Goal: Information Seeking & Learning: Learn about a topic

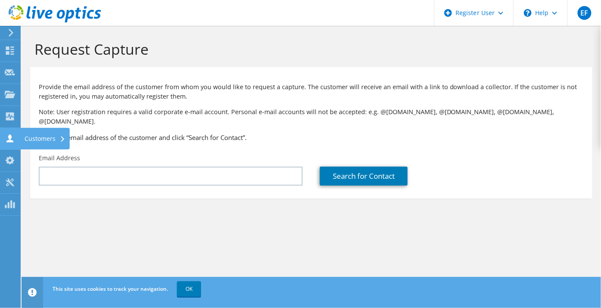
click at [5, 137] on icon at bounding box center [10, 138] width 10 height 8
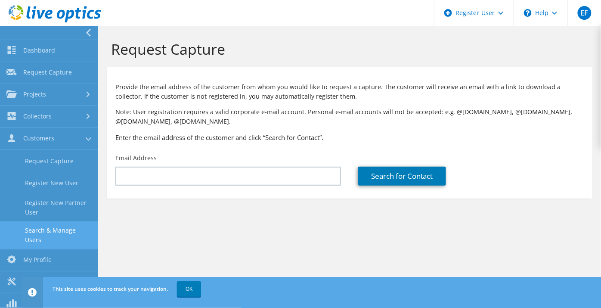
click at [65, 234] on link "Search & Manage Users" at bounding box center [49, 235] width 98 height 28
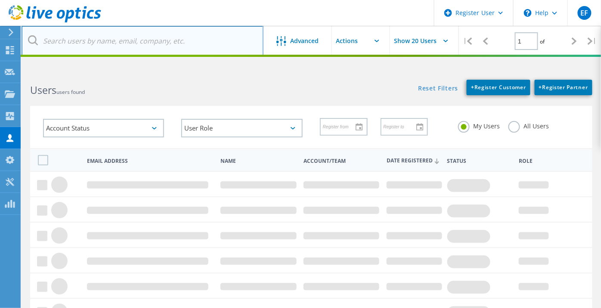
click at [93, 44] on input "text" at bounding box center [143, 41] width 242 height 30
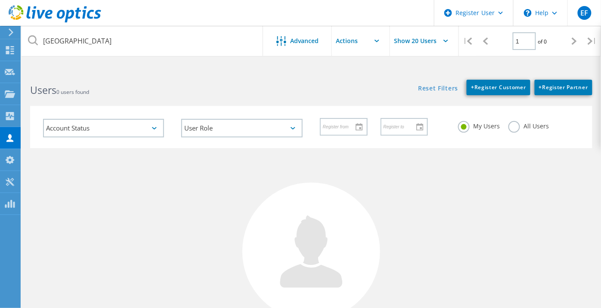
click at [520, 132] on div "All Users" at bounding box center [528, 127] width 40 height 12
click at [512, 123] on label "All Users" at bounding box center [528, 125] width 40 height 8
click at [0, 0] on input "All Users" at bounding box center [0, 0] width 0 height 0
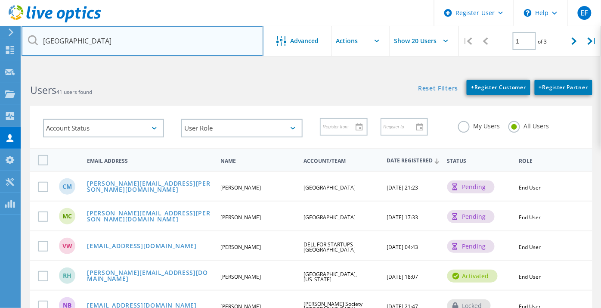
click at [95, 34] on input "[GEOGRAPHIC_DATA]" at bounding box center [143, 41] width 242 height 30
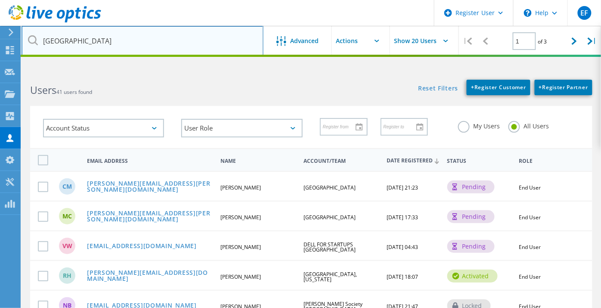
type input "[GEOGRAPHIC_DATA]"
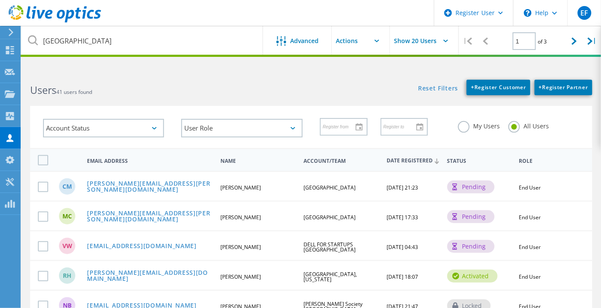
click at [268, 82] on div "Users 41 users found" at bounding box center [167, 82] width 290 height 23
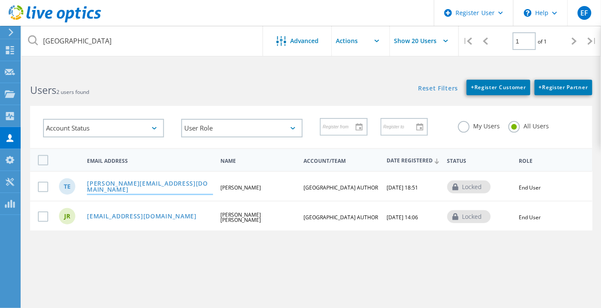
click at [139, 187] on link "[PERSON_NAME][EMAIL_ADDRESS][DOMAIN_NAME]" at bounding box center [150, 186] width 126 height 13
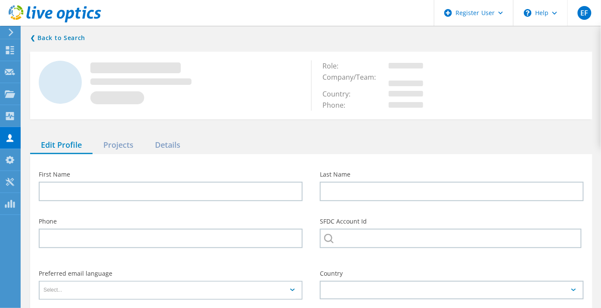
type input "[PERSON_NAME]"
type input "English"
type input "[GEOGRAPHIC_DATA] AUTHOR"
type input "English"
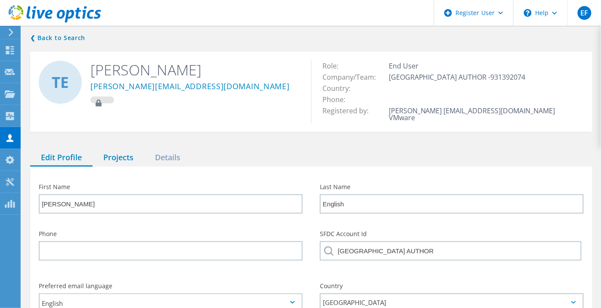
click at [118, 152] on div "Projects" at bounding box center [119, 158] width 52 height 18
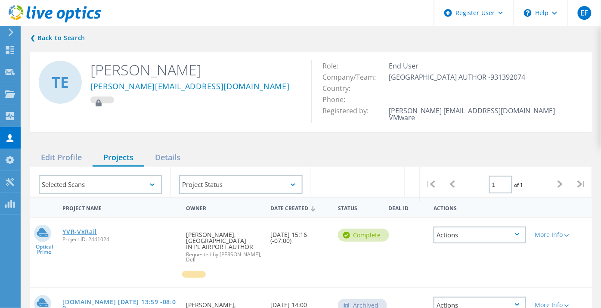
click at [93, 228] on link "YVR-VxRail" at bounding box center [79, 231] width 34 height 6
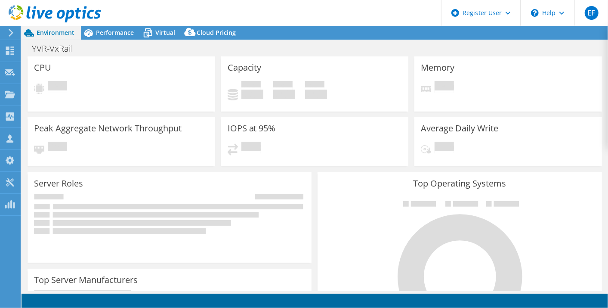
select select "USD"
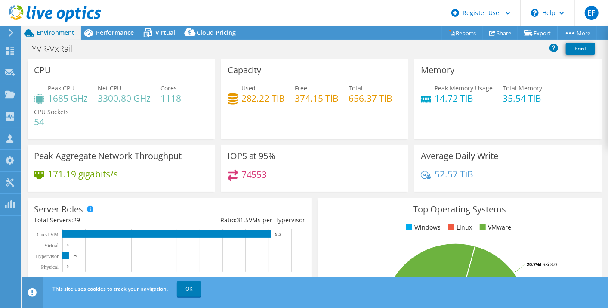
click at [352, 111] on div "Used 282.22 TiB Free 374.15 TiB Total 656.37 TiB" at bounding box center [315, 97] width 175 height 28
click at [589, 125] on div "Memory Peak Memory Usage 14.72 TiB Total Memory 35.54 TiB" at bounding box center [508, 99] width 188 height 80
click at [271, 96] on h4 "282.22 TiB" at bounding box center [263, 97] width 44 height 9
click at [510, 97] on h4 "35.54 TiB" at bounding box center [523, 97] width 40 height 9
drag, startPoint x: 546, startPoint y: 101, endPoint x: 501, endPoint y: 88, distance: 47.3
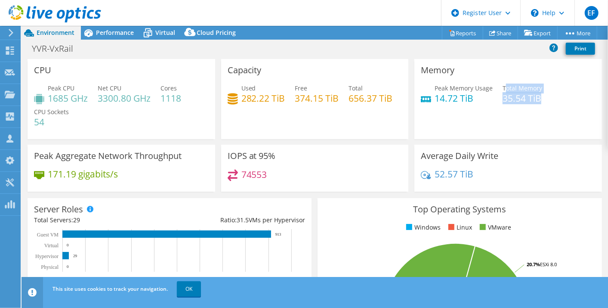
click at [501, 88] on div "Peak Memory Usage 14.72 TiB Total Memory 35.54 TiB" at bounding box center [508, 97] width 175 height 28
drag, startPoint x: 501, startPoint y: 88, endPoint x: 419, endPoint y: 92, distance: 81.4
click at [421, 92] on div "Peak Memory Usage 14.72 TiB" at bounding box center [457, 92] width 72 height 19
drag, startPoint x: 419, startPoint y: 92, endPoint x: 453, endPoint y: 100, distance: 34.5
click at [453, 100] on h4 "14.72 TiB" at bounding box center [464, 97] width 58 height 9
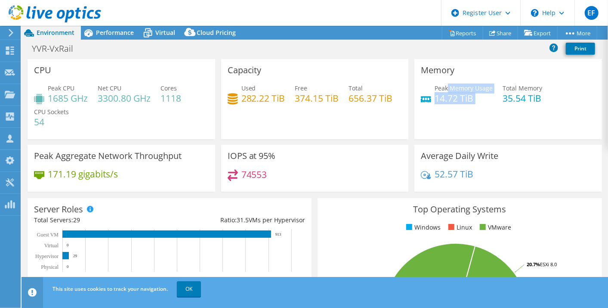
drag, startPoint x: 472, startPoint y: 103, endPoint x: 443, endPoint y: 85, distance: 34.4
click at [443, 85] on div "Peak Memory Usage 14.72 TiB Total Memory 35.54 TiB" at bounding box center [508, 97] width 175 height 28
click at [211, 127] on div "CPU Peak CPU 1685 GHz Net CPU 3300.80 GHz Cores 1118 CPU Sockets 54" at bounding box center [122, 99] width 188 height 80
drag, startPoint x: 182, startPoint y: 97, endPoint x: 156, endPoint y: 96, distance: 25.8
click at [156, 96] on div "Peak CPU 1685 GHz Net CPU 3300.80 GHz Cores 1118 CPU Sockets 54" at bounding box center [121, 109] width 175 height 52
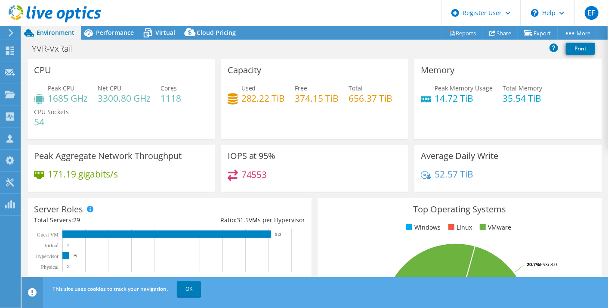
drag, startPoint x: 156, startPoint y: 96, endPoint x: 143, endPoint y: 102, distance: 14.1
click at [143, 102] on h4 "3300.80 GHz" at bounding box center [124, 97] width 53 height 9
drag, startPoint x: 101, startPoint y: 88, endPoint x: 156, endPoint y: 97, distance: 55.8
click at [156, 97] on div "Peak CPU 1685 GHz Net CPU 3300.80 GHz Cores 1118 CPU Sockets 54" at bounding box center [121, 109] width 175 height 52
click at [51, 98] on h4 "1685 GHz" at bounding box center [68, 97] width 40 height 9
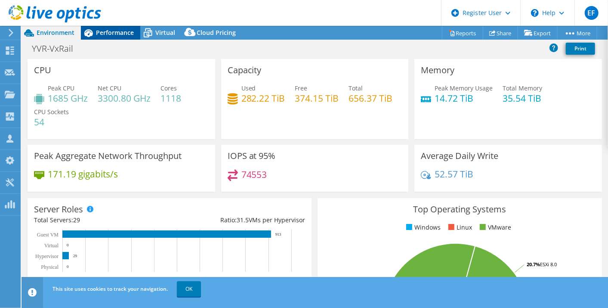
click at [132, 35] on span "Performance" at bounding box center [115, 32] width 38 height 8
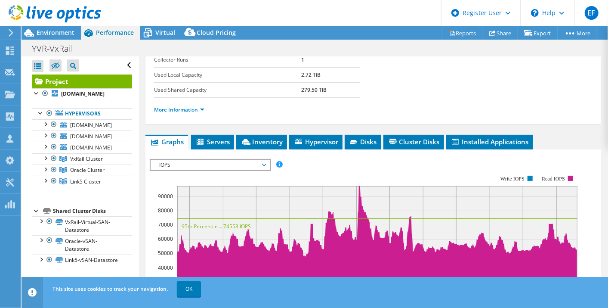
scroll to position [153, 0]
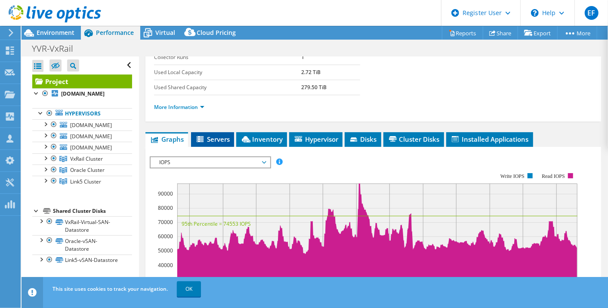
click at [218, 135] on span "Servers" at bounding box center [212, 139] width 34 height 9
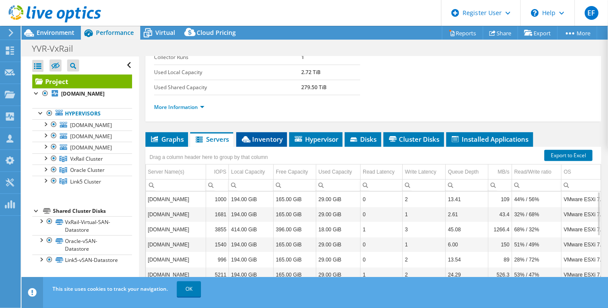
click at [260, 135] on span "Inventory" at bounding box center [262, 139] width 42 height 9
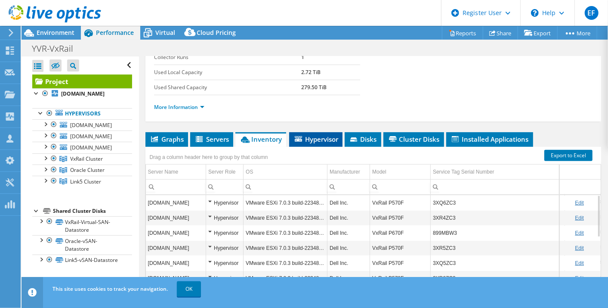
click at [331, 135] on span "Hypervisor" at bounding box center [315, 139] width 45 height 9
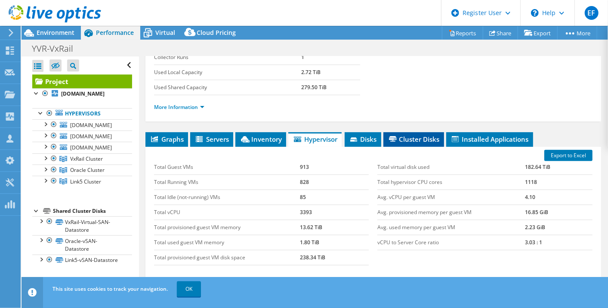
click at [394, 137] on icon at bounding box center [393, 139] width 8 height 6
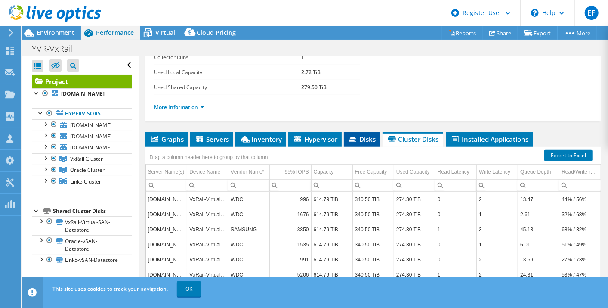
click at [358, 135] on span "Disks" at bounding box center [362, 139] width 28 height 9
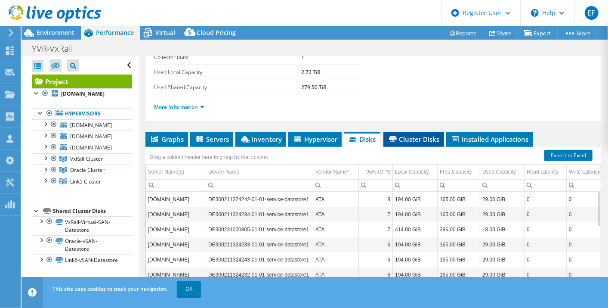
click at [404, 135] on span "Cluster Disks" at bounding box center [414, 139] width 52 height 9
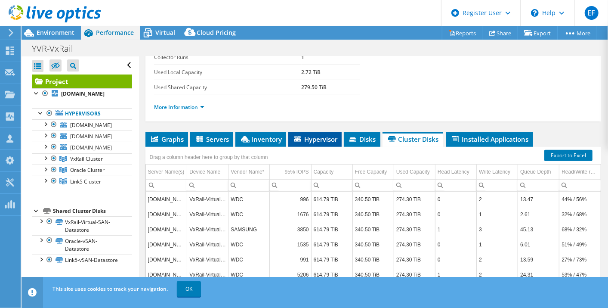
click at [304, 139] on span "Hypervisor" at bounding box center [315, 139] width 45 height 9
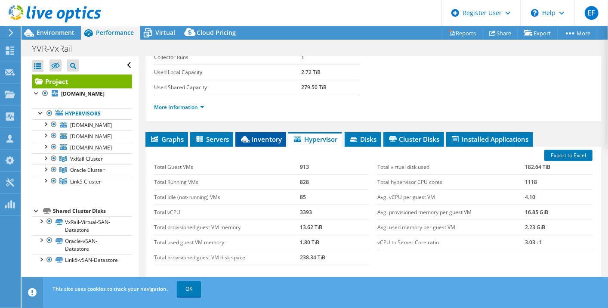
click at [256, 142] on li "Inventory" at bounding box center [260, 139] width 51 height 15
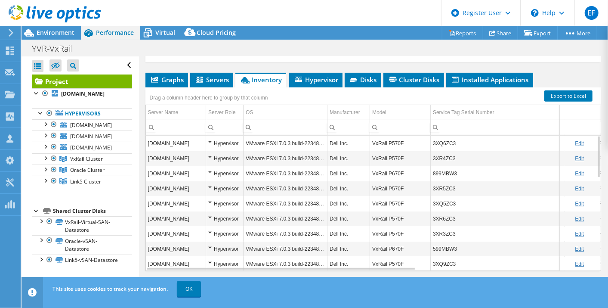
scroll to position [222, 0]
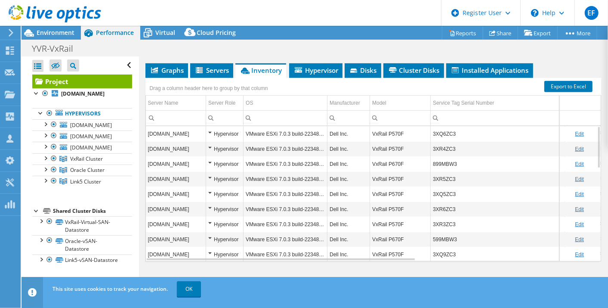
click at [379, 134] on td "VxRail P570F" at bounding box center [400, 133] width 61 height 15
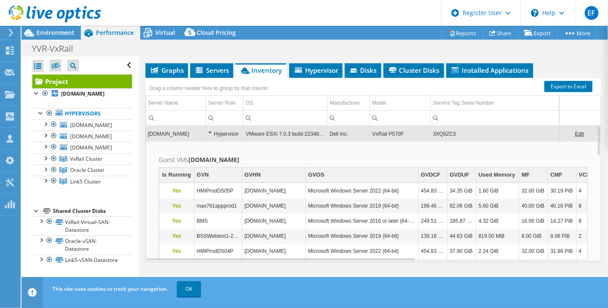
click at [282, 146] on td "Guest VMs vxrail-mer-05.yvr.com Is Running GVN GVHN GVOS GVDCF GVDUF Used Memor…" at bounding box center [373, 252] width 455 height 222
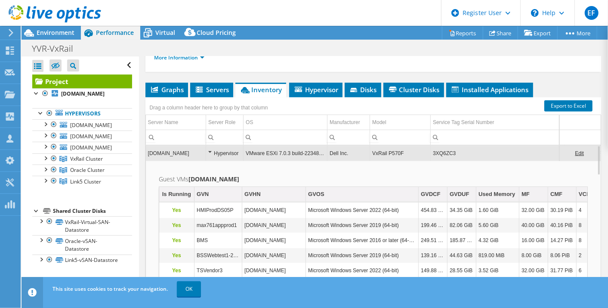
click at [177, 153] on td "vxrail-mer-05.yvr.com" at bounding box center [176, 152] width 60 height 15
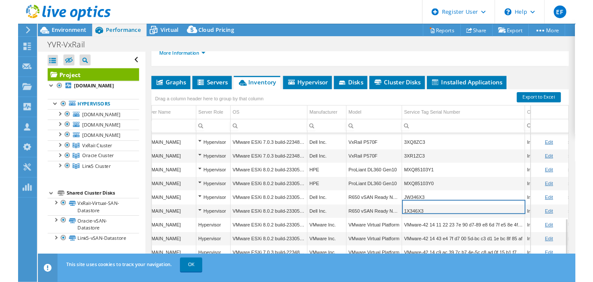
scroll to position [0, 12]
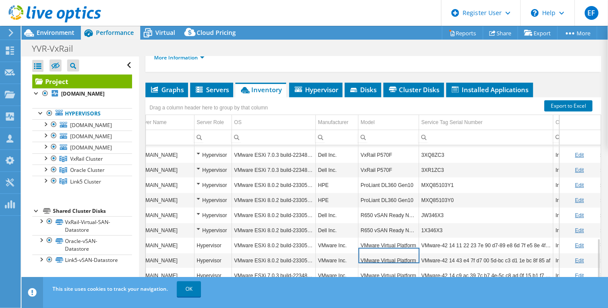
click at [123, 208] on div "Project vxrail-mer-05.yvr.com Hypervisors twonodewitness.yvr.com" at bounding box center [82, 169] width 100 height 191
click at [130, 207] on div "Open All Close All Hide Excluded Nodes Project Tree Filter" at bounding box center [80, 173] width 117 height 234
click at [104, 204] on div "Project vxrail-mer-05.yvr.com Hypervisors twonodewitness.yvr.com" at bounding box center [82, 169] width 100 height 191
click at [51, 33] on span "Environment" at bounding box center [56, 32] width 38 height 8
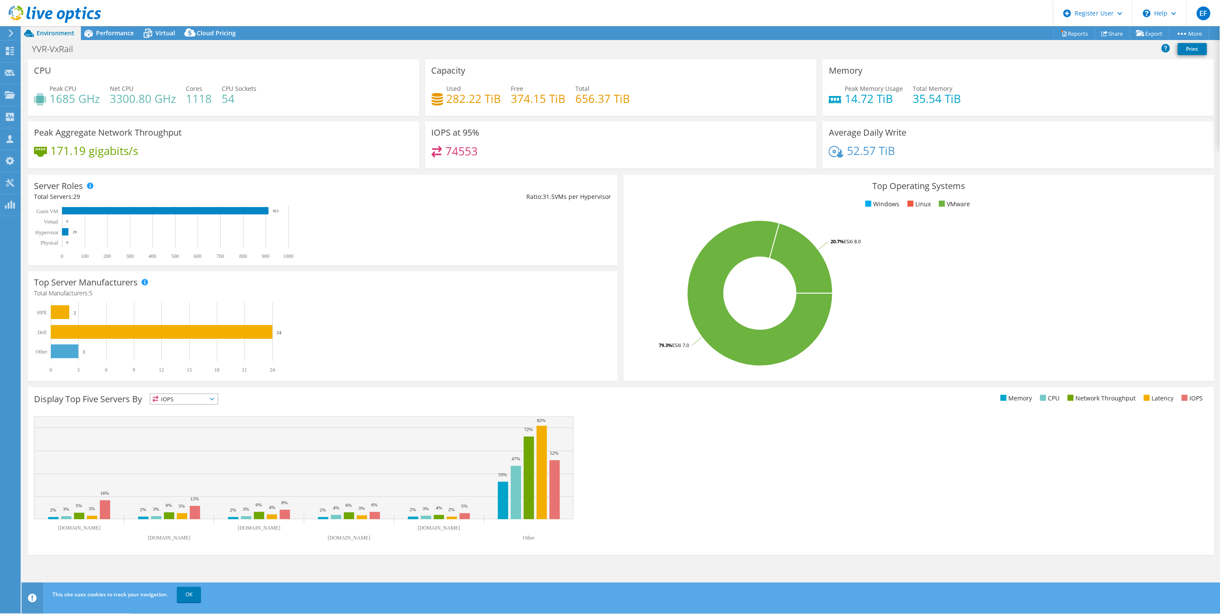
scroll to position [0, 0]
